Goal: Check status

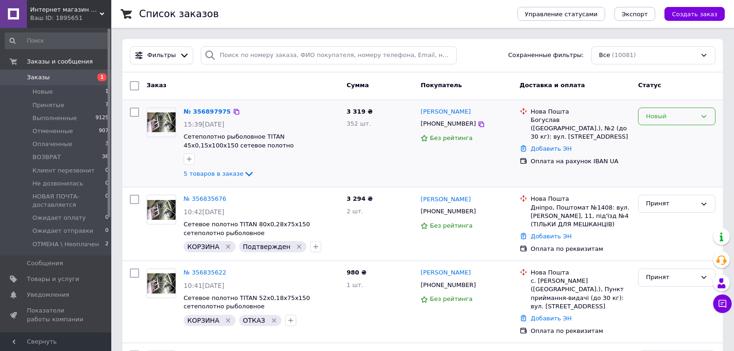
click at [649, 113] on div "Новый" at bounding box center [671, 117] width 51 height 10
click at [656, 135] on li "Принят" at bounding box center [677, 135] width 77 height 17
click at [188, 159] on icon "button" at bounding box center [189, 159] width 5 height 5
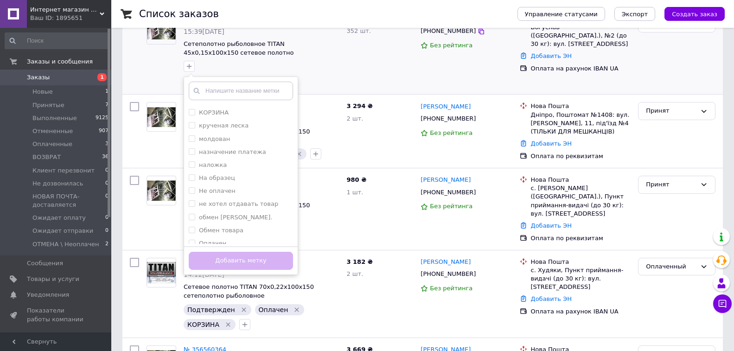
scroll to position [520, 0]
click at [191, 130] on input "КОРЗИНА" at bounding box center [192, 127] width 6 height 6
checkbox input "true"
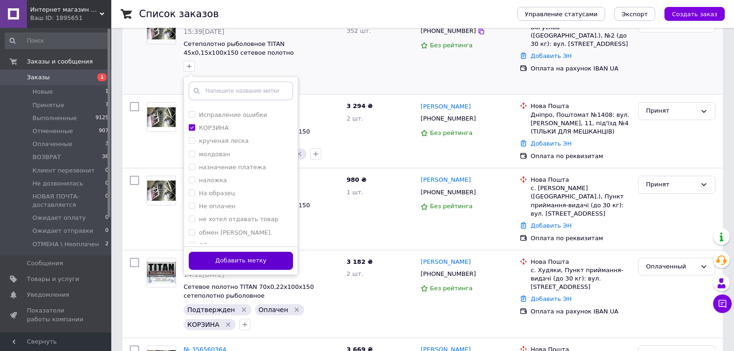
click at [274, 257] on button "Добавить метку" at bounding box center [241, 261] width 104 height 18
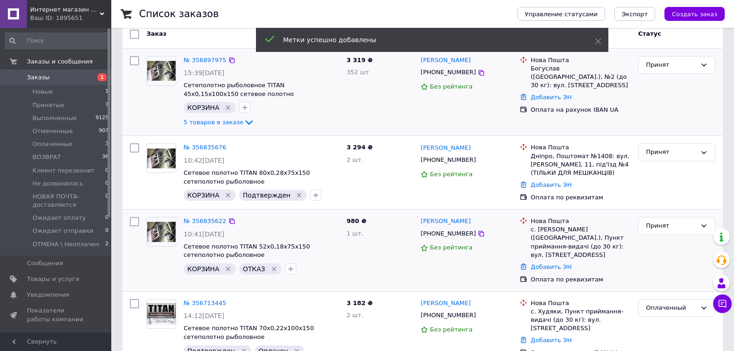
scroll to position [0, 0]
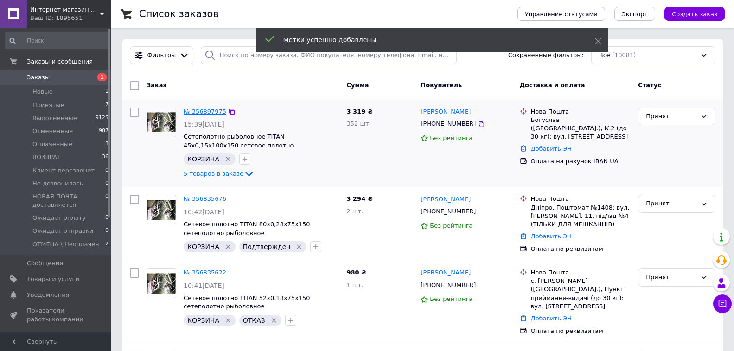
click at [207, 110] on link "№ 356897975" at bounding box center [205, 111] width 43 height 7
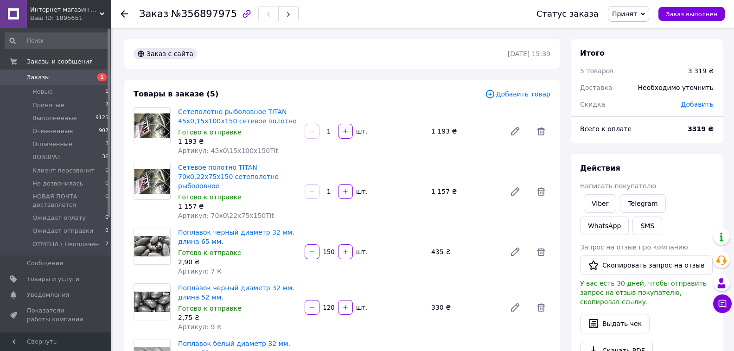
scroll to position [186, 0]
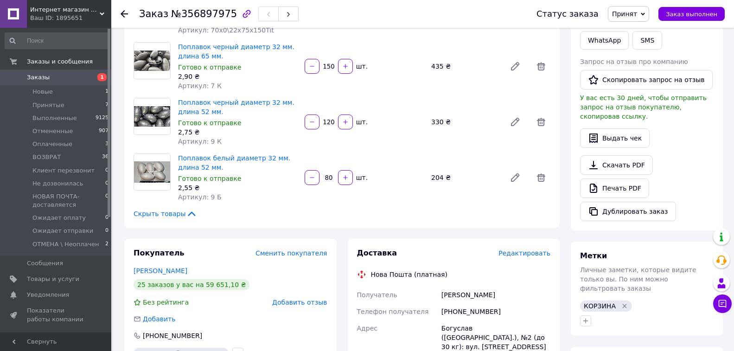
click at [295, 250] on span "Сменить покупателя" at bounding box center [291, 253] width 71 height 7
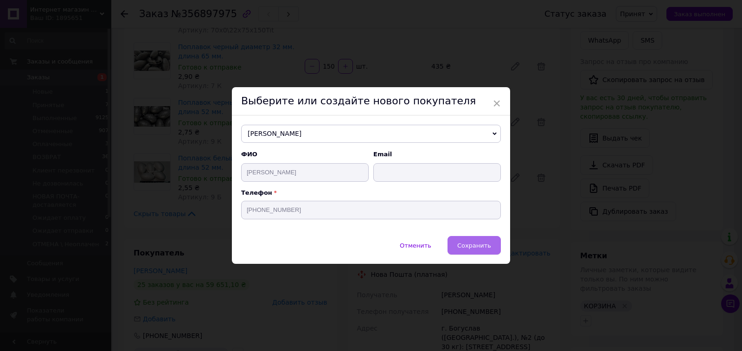
click at [482, 245] on span "Сохранить" at bounding box center [474, 245] width 34 height 7
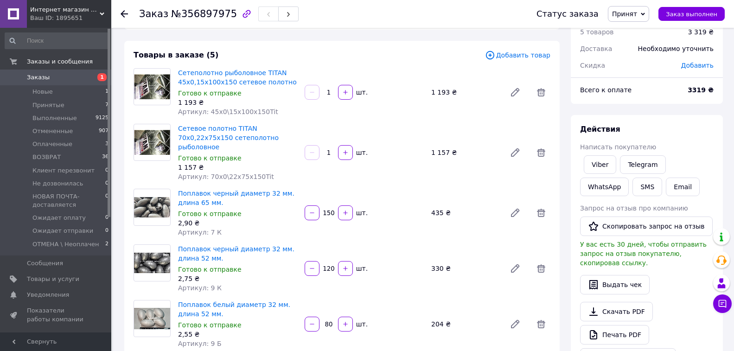
scroll to position [93, 0]
